Goal: Task Accomplishment & Management: Use online tool/utility

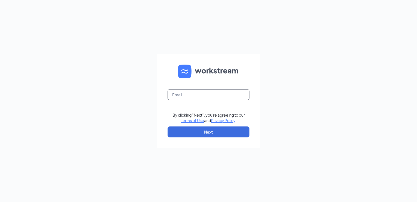
click at [176, 96] on input "text" at bounding box center [209, 94] width 82 height 11
type input "gainesvillegaculvers@gmail.com"
click at [185, 124] on form "gainesvillegaculvers@gmail.com By clicking "Next", you're agreeing to our Terms…" at bounding box center [209, 101] width 104 height 94
click at [183, 131] on button "Next" at bounding box center [209, 131] width 82 height 11
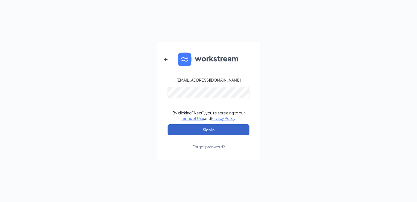
click at [188, 131] on button "Sign In" at bounding box center [209, 129] width 82 height 11
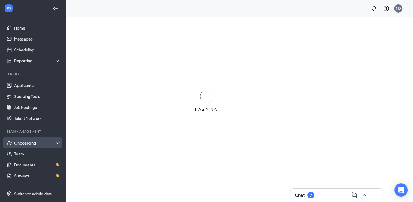
click at [24, 144] on div "Onboarding" at bounding box center [35, 142] width 42 height 5
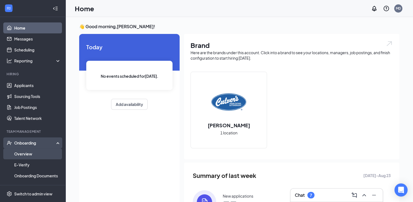
click at [21, 155] on link "Overview" at bounding box center [37, 153] width 47 height 11
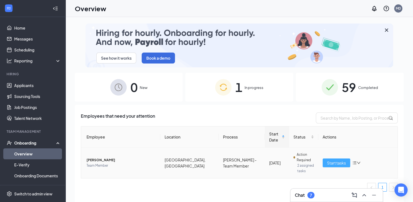
click at [329, 159] on span "Start tasks" at bounding box center [336, 162] width 19 height 6
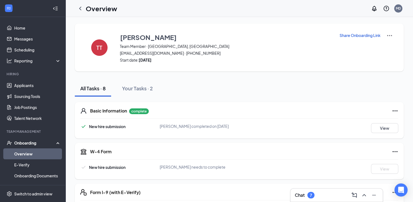
click at [361, 35] on p "Share Onboarding Link" at bounding box center [360, 34] width 41 height 5
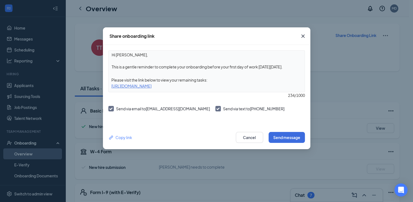
click at [215, 109] on input "Send via text to [PHONE_NUMBER]" at bounding box center [217, 108] width 4 height 4
checkbox input "false"
click at [281, 138] on button "Send message" at bounding box center [287, 137] width 36 height 11
